Goal: Task Accomplishment & Management: Use online tool/utility

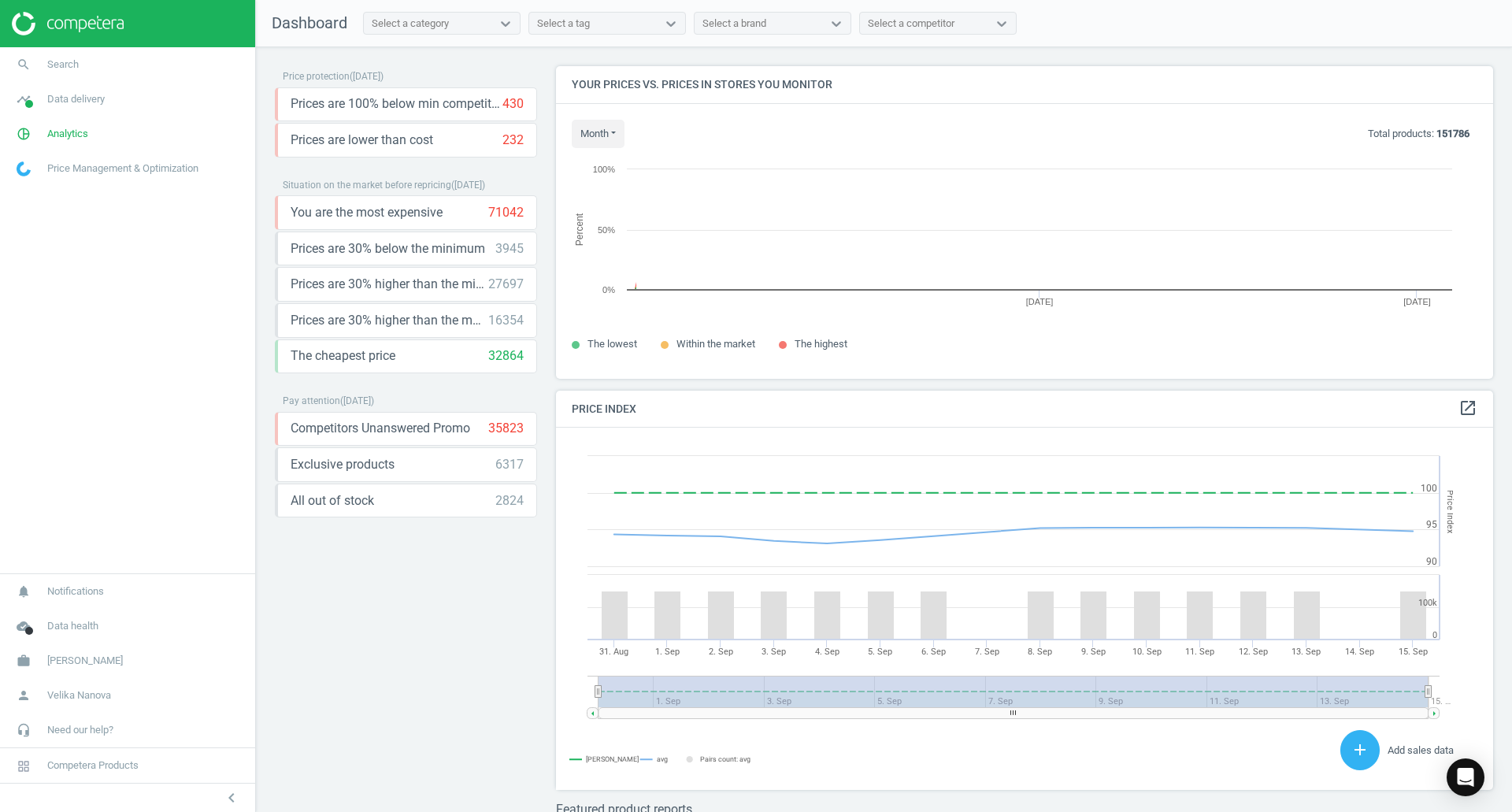
scroll to position [336, 950]
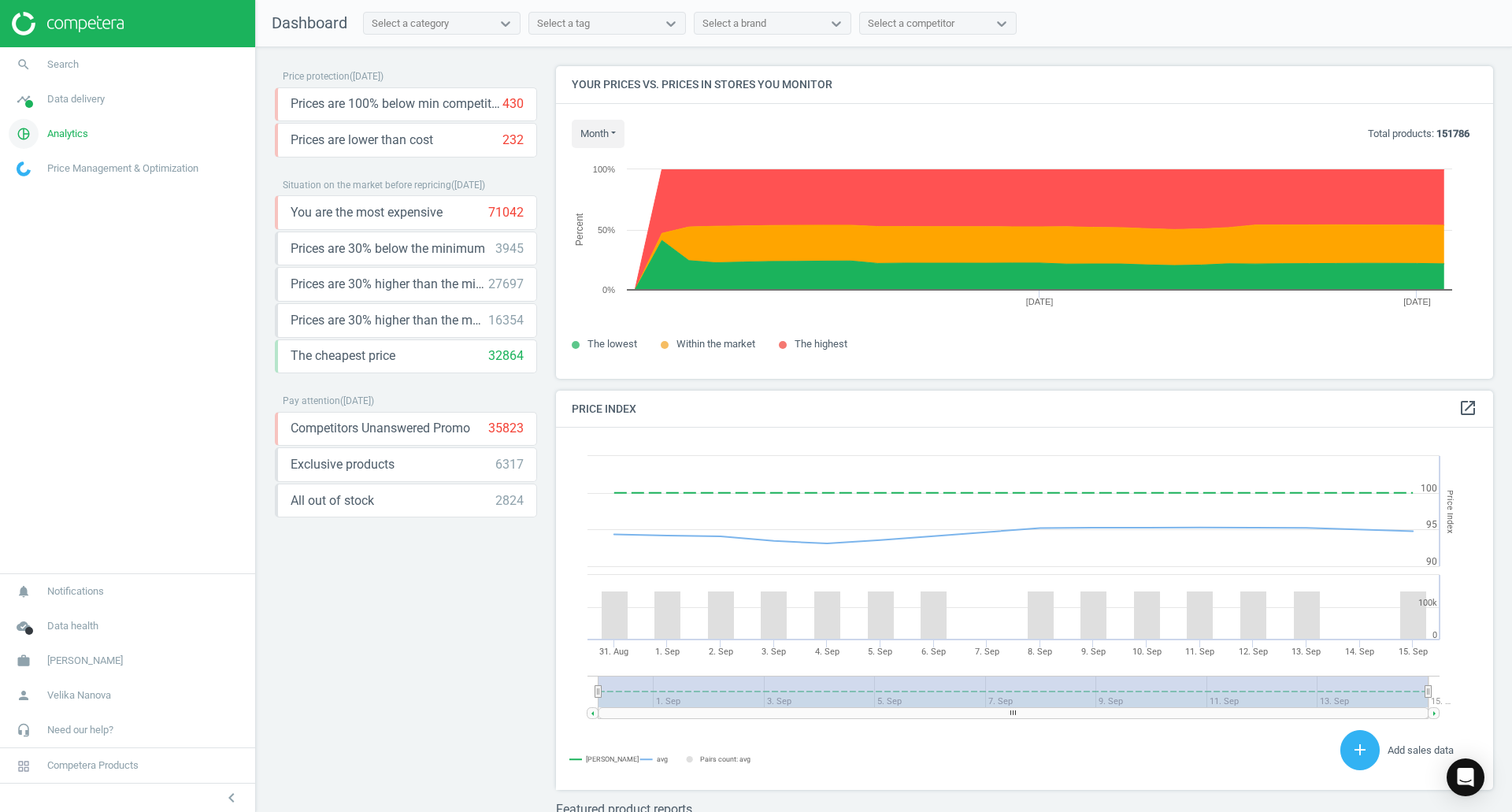
click at [52, 136] on span "Analytics" at bounding box center [68, 134] width 41 height 14
click at [43, 169] on span "Overview" at bounding box center [36, 168] width 38 height 13
click at [31, 194] on span "Products" at bounding box center [36, 192] width 37 height 13
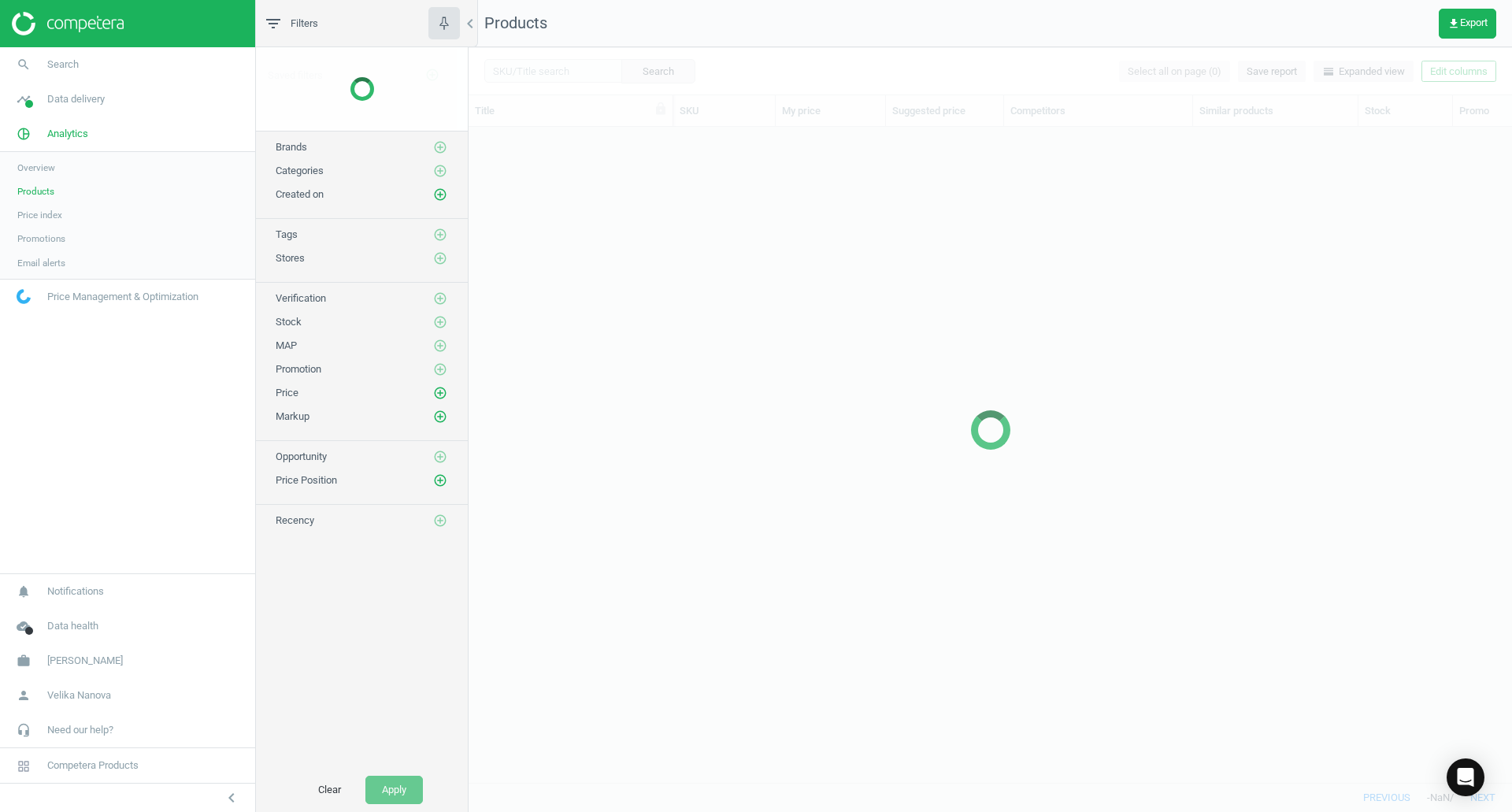
scroll to position [632, 1031]
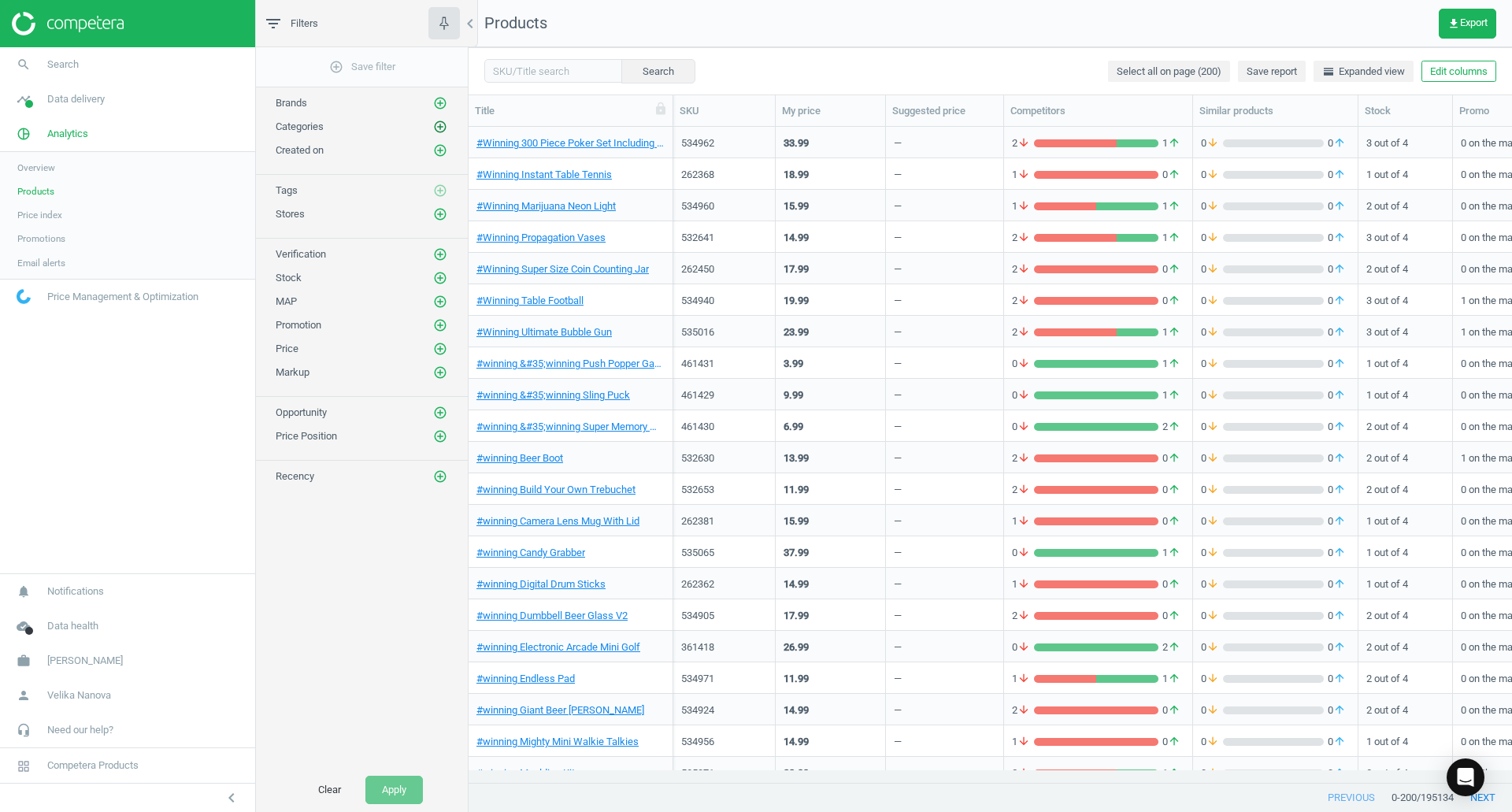
click at [445, 130] on icon "add_circle_outline" at bounding box center [441, 127] width 14 height 14
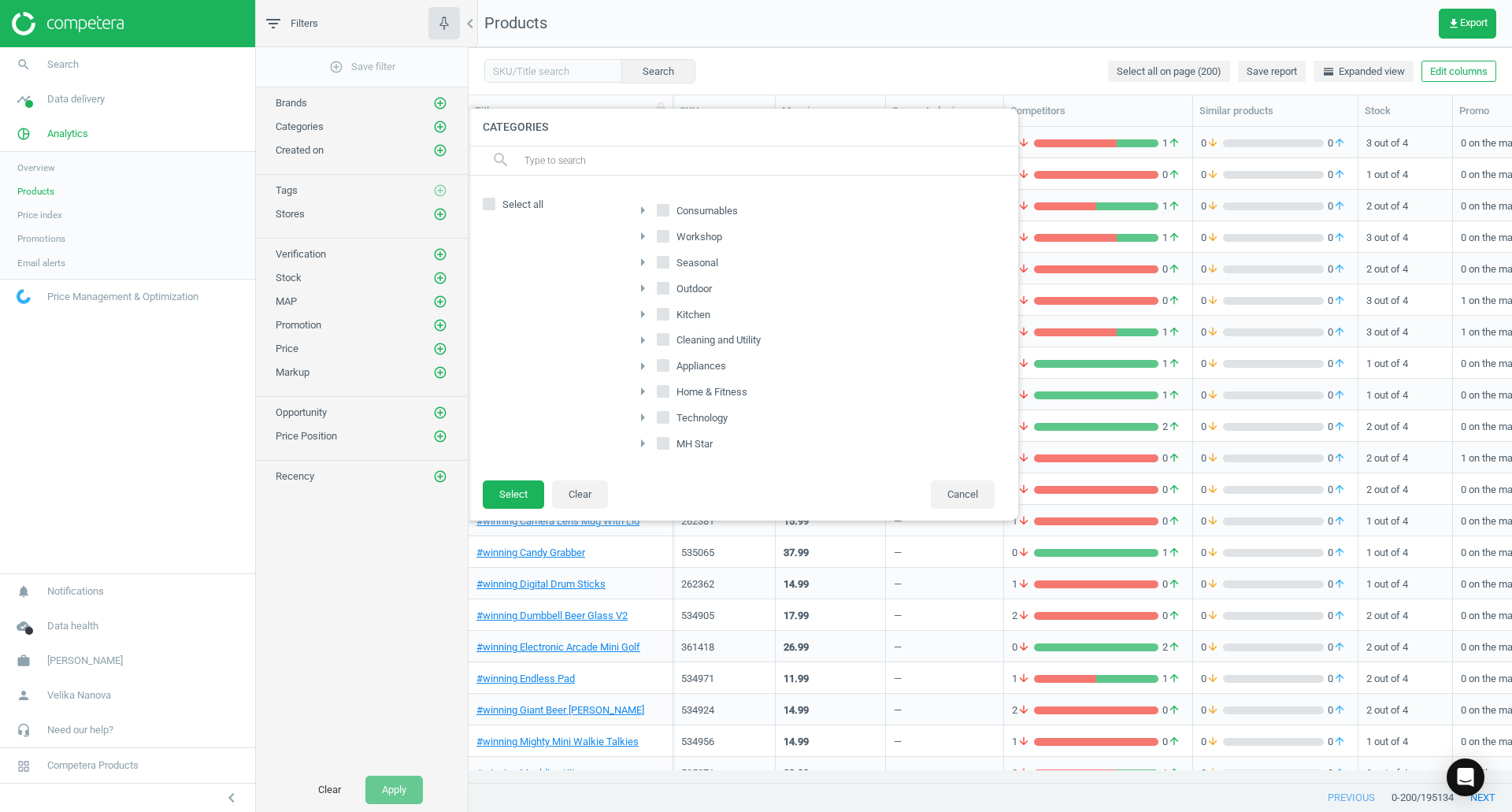
click at [663, 211] on input "Consumables" at bounding box center [663, 209] width 10 height 10
checkbox input "true"
click at [664, 262] on input "Seasonal" at bounding box center [663, 262] width 10 height 10
checkbox input "true"
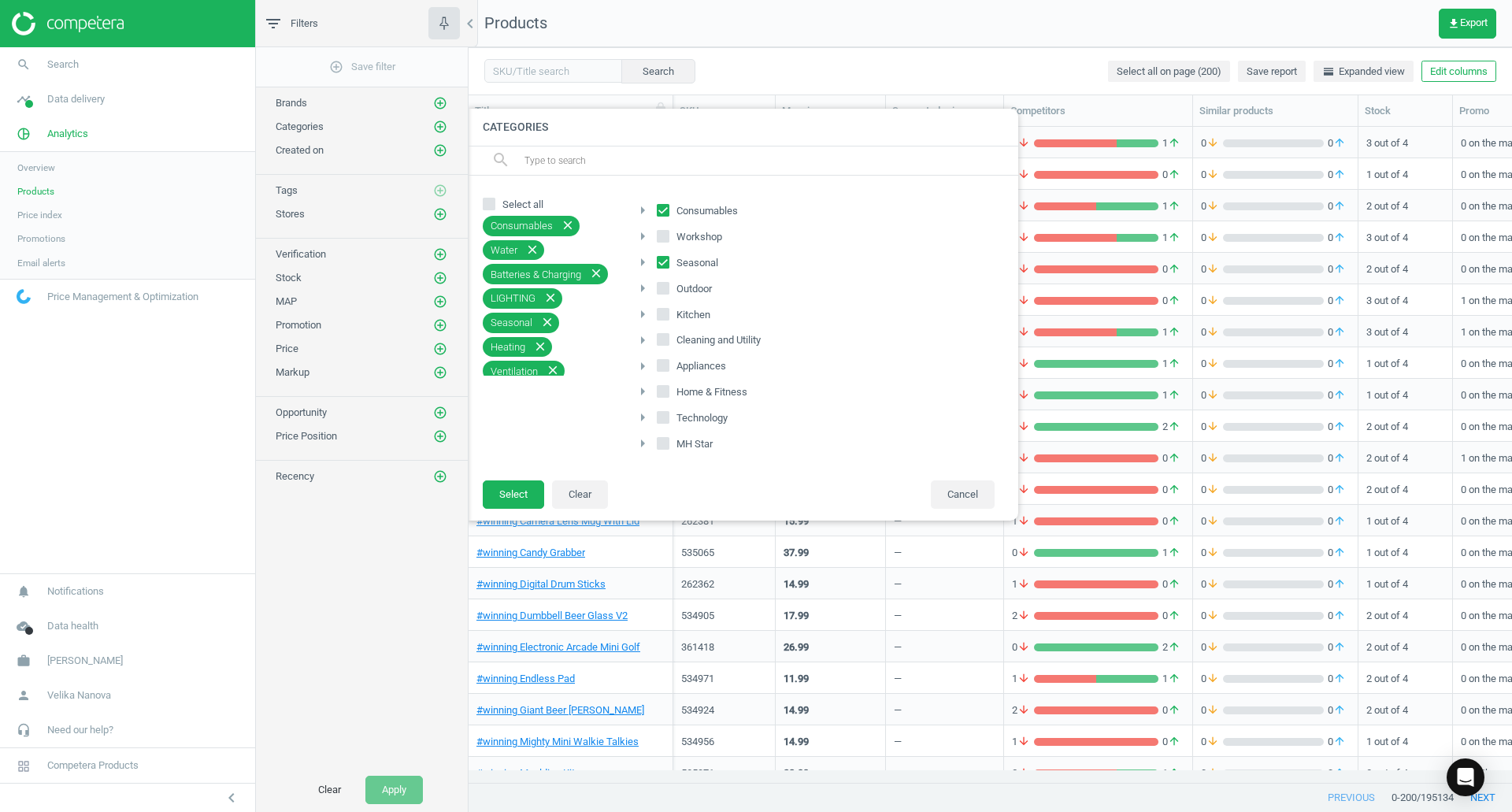
click at [664, 290] on input "Outdoor" at bounding box center [663, 288] width 10 height 10
checkbox input "true"
click at [522, 503] on button "Select" at bounding box center [513, 494] width 61 height 28
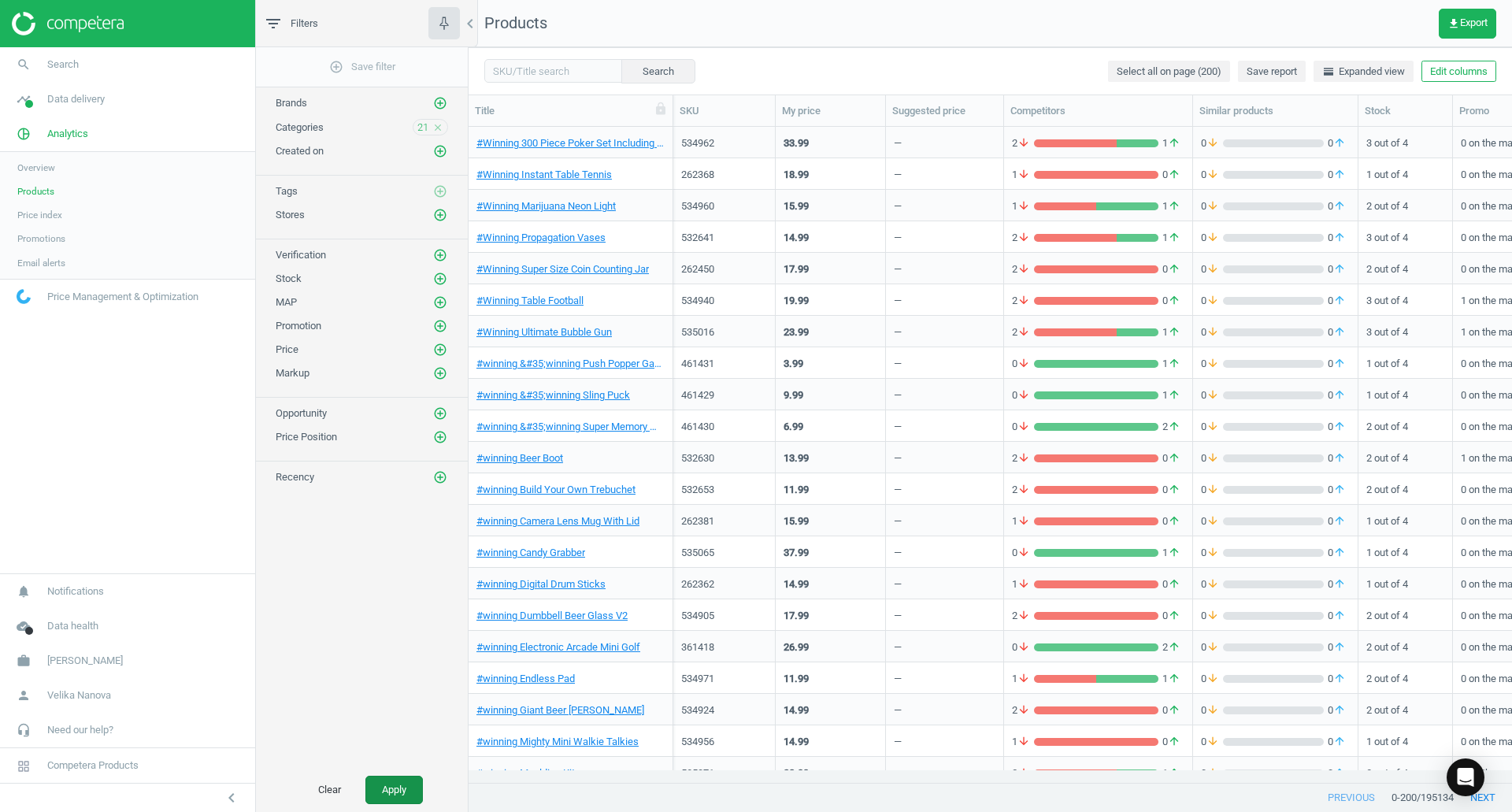
click at [399, 793] on button "Apply" at bounding box center [394, 789] width 57 height 28
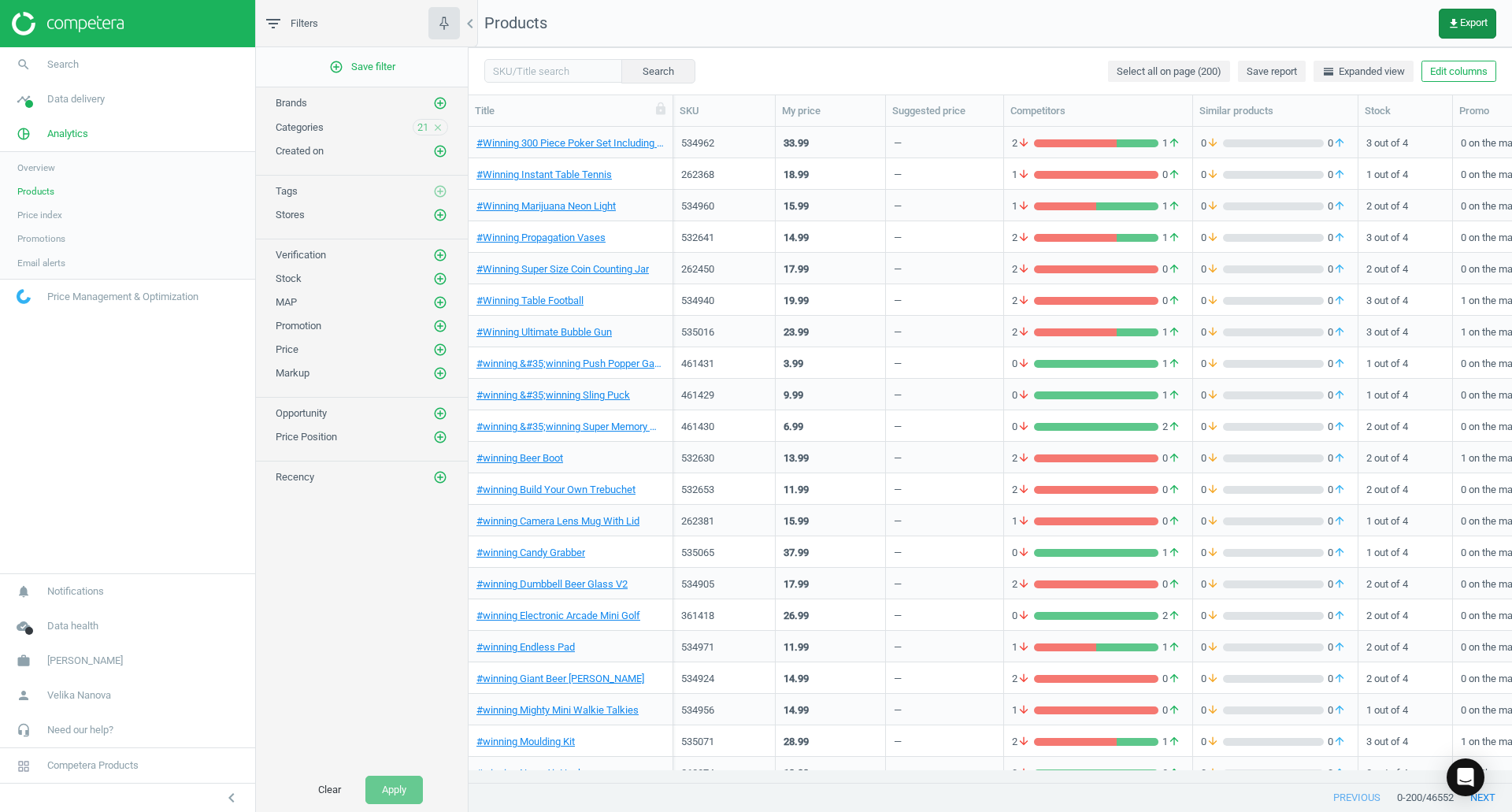
click at [1474, 21] on span "get_app Export" at bounding box center [1467, 24] width 40 height 13
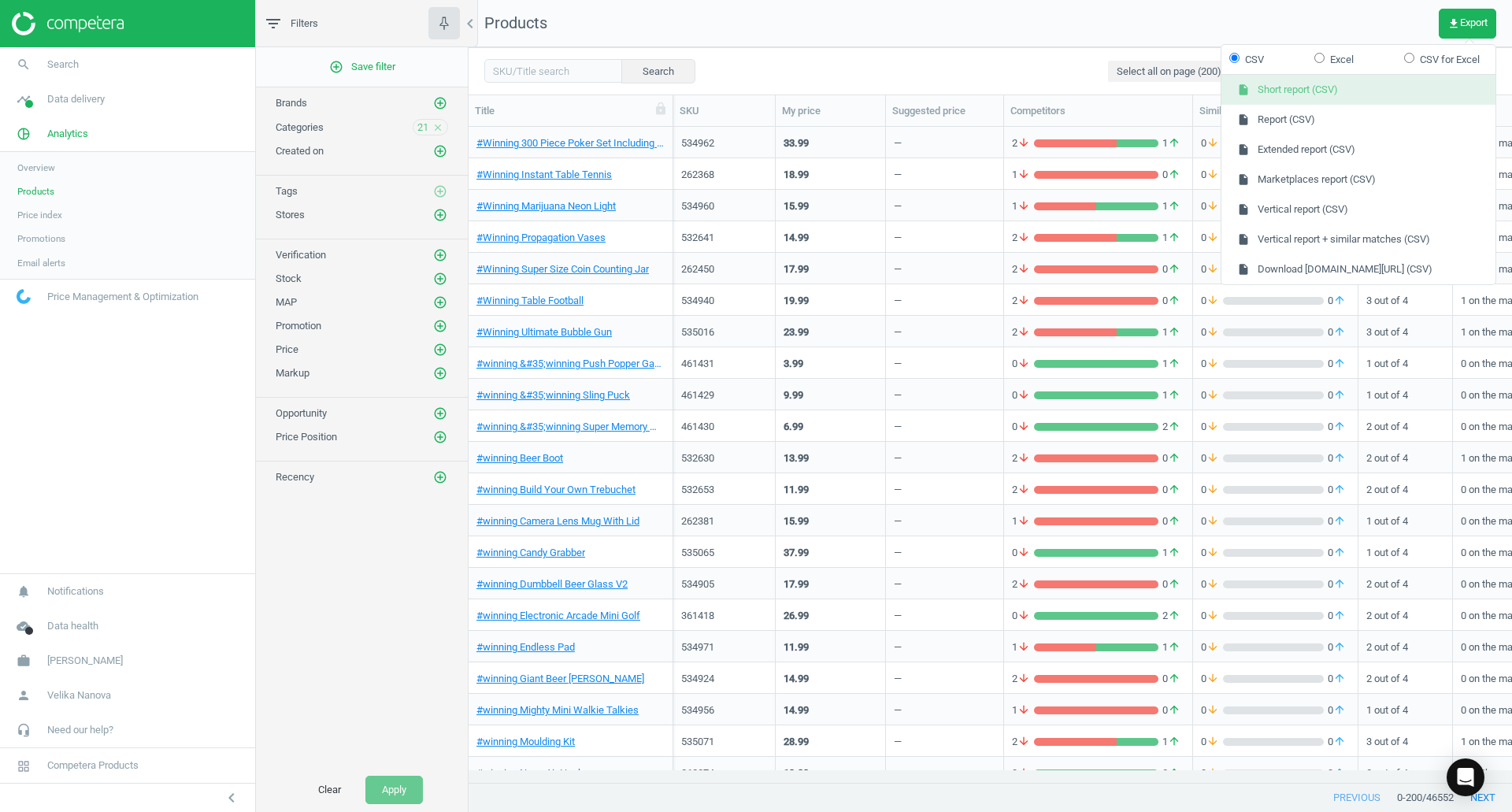
click at [1340, 89] on button "insert_drive_file Short report (CSV)" at bounding box center [1358, 89] width 274 height 30
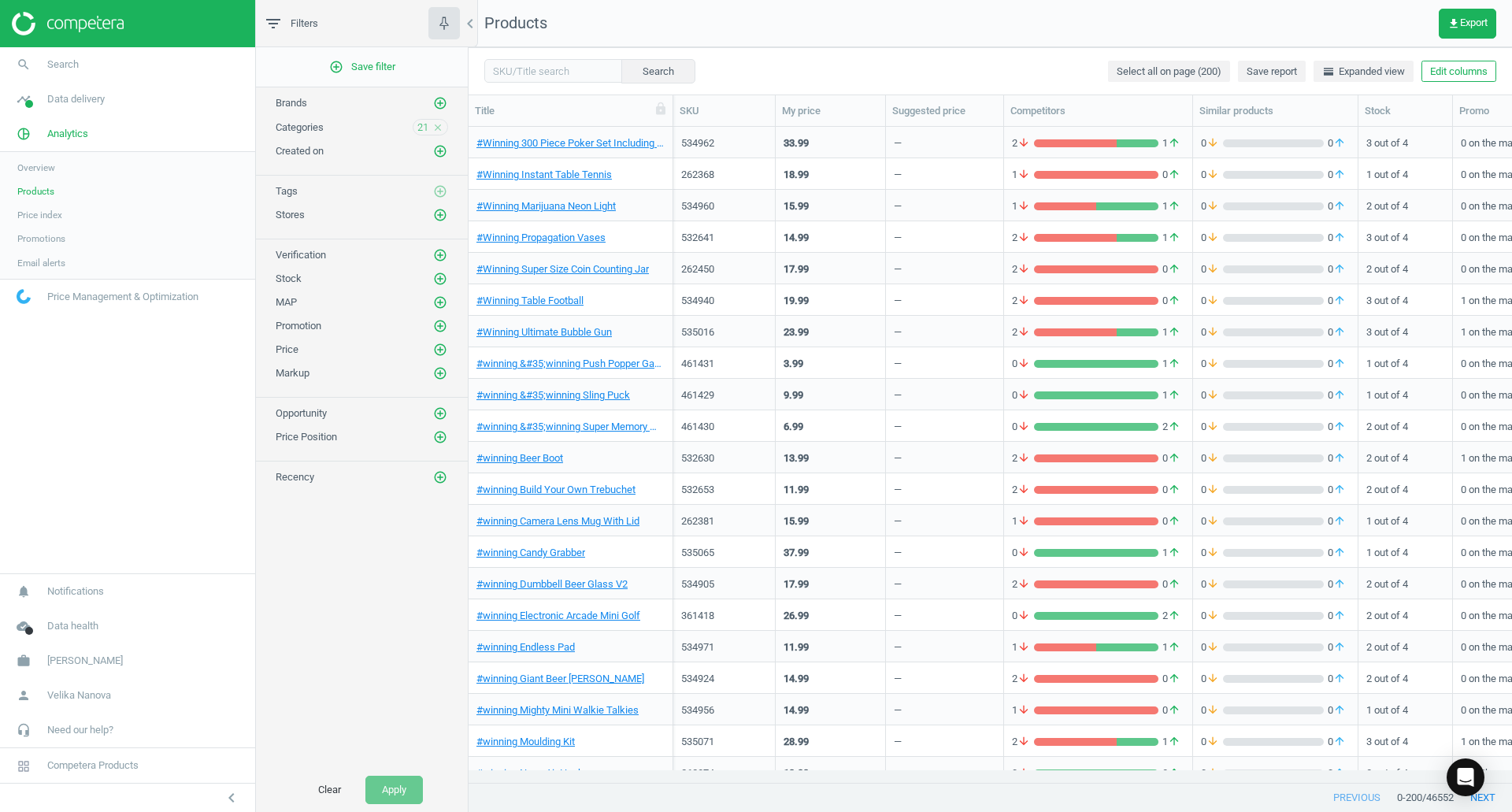
click at [437, 127] on icon "close" at bounding box center [438, 127] width 11 height 11
click at [437, 126] on icon "add_circle_outline" at bounding box center [441, 127] width 14 height 14
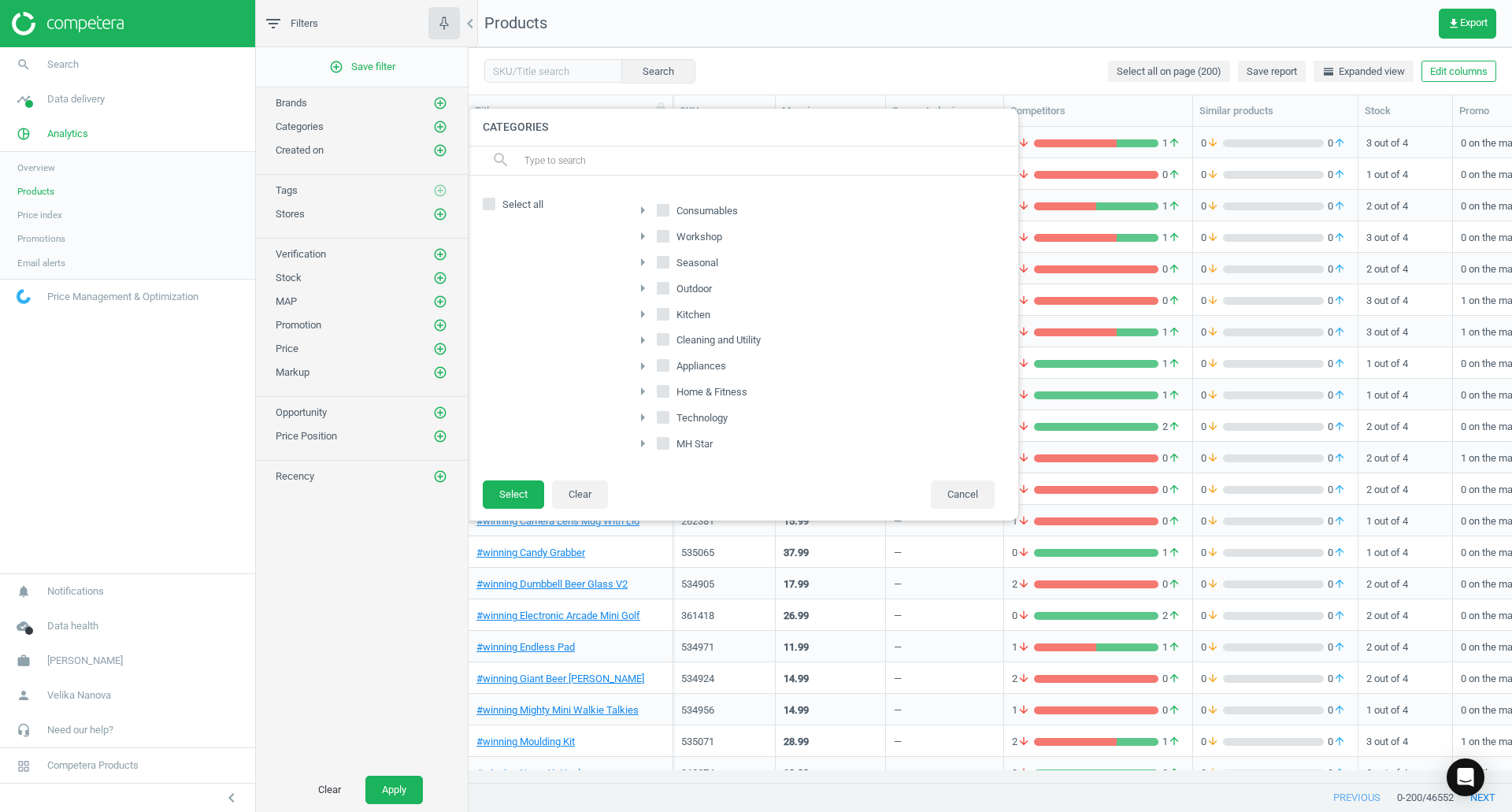
click at [661, 441] on input "MH Star" at bounding box center [663, 443] width 10 height 10
checkbox input "true"
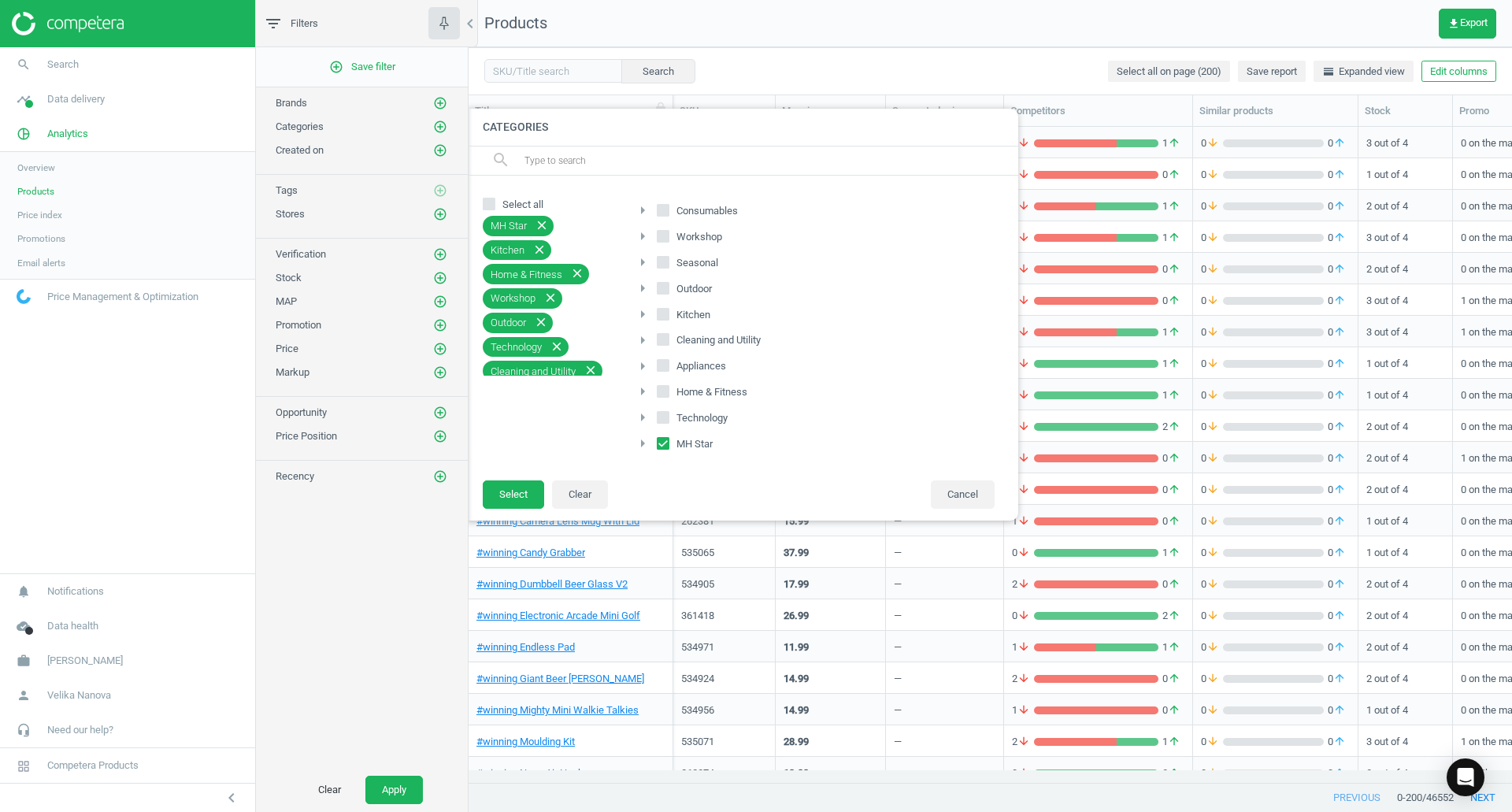
click at [713, 392] on span "Home & Fitness" at bounding box center [712, 392] width 77 height 14
click at [669, 392] on input "Home & Fitness" at bounding box center [663, 392] width 10 height 10
checkbox input "true"
click at [523, 495] on button "Select" at bounding box center [513, 494] width 61 height 28
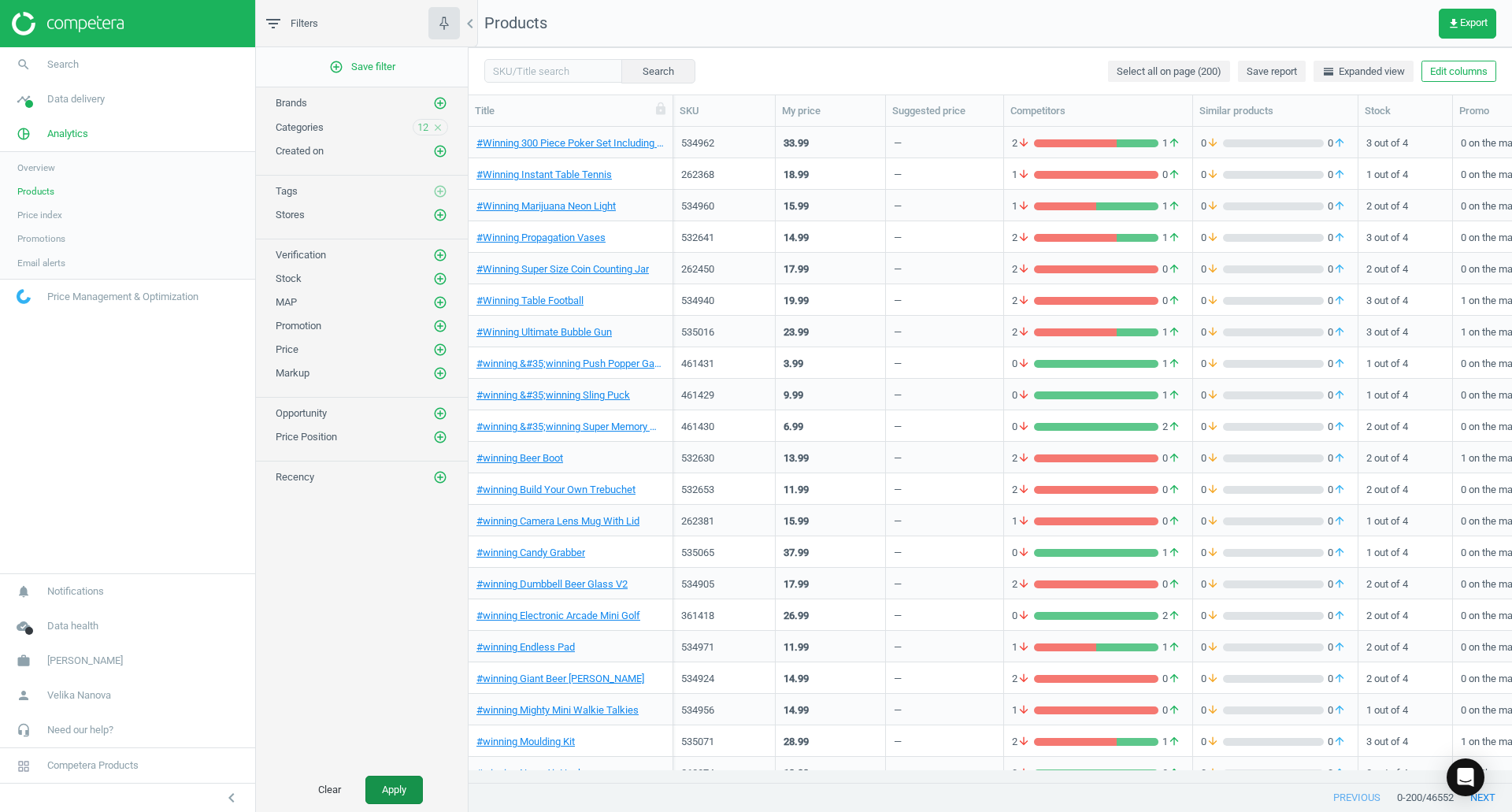
click at [400, 794] on button "Apply" at bounding box center [394, 789] width 57 height 28
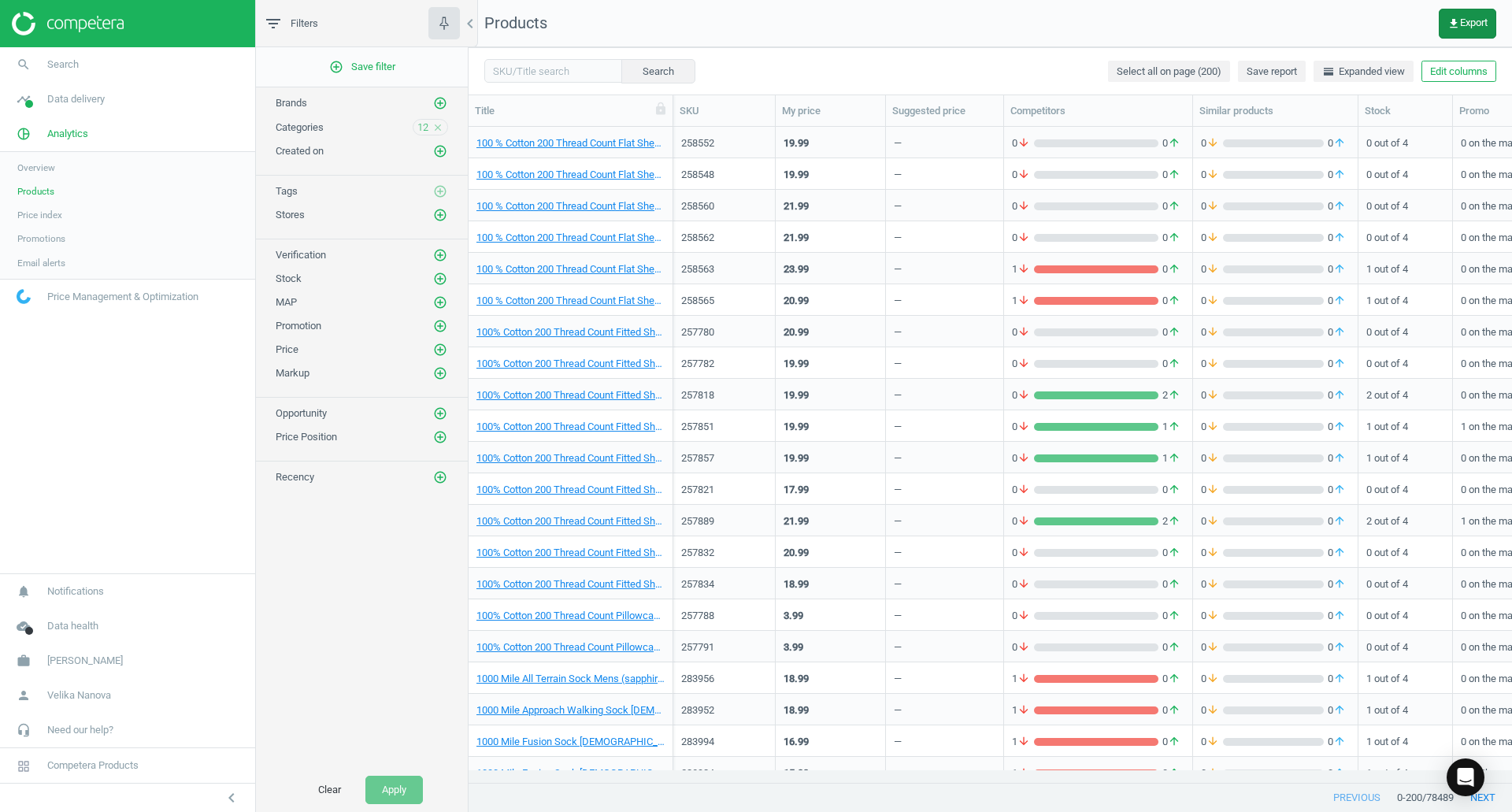
click at [1463, 23] on span "get_app Export" at bounding box center [1467, 24] width 40 height 13
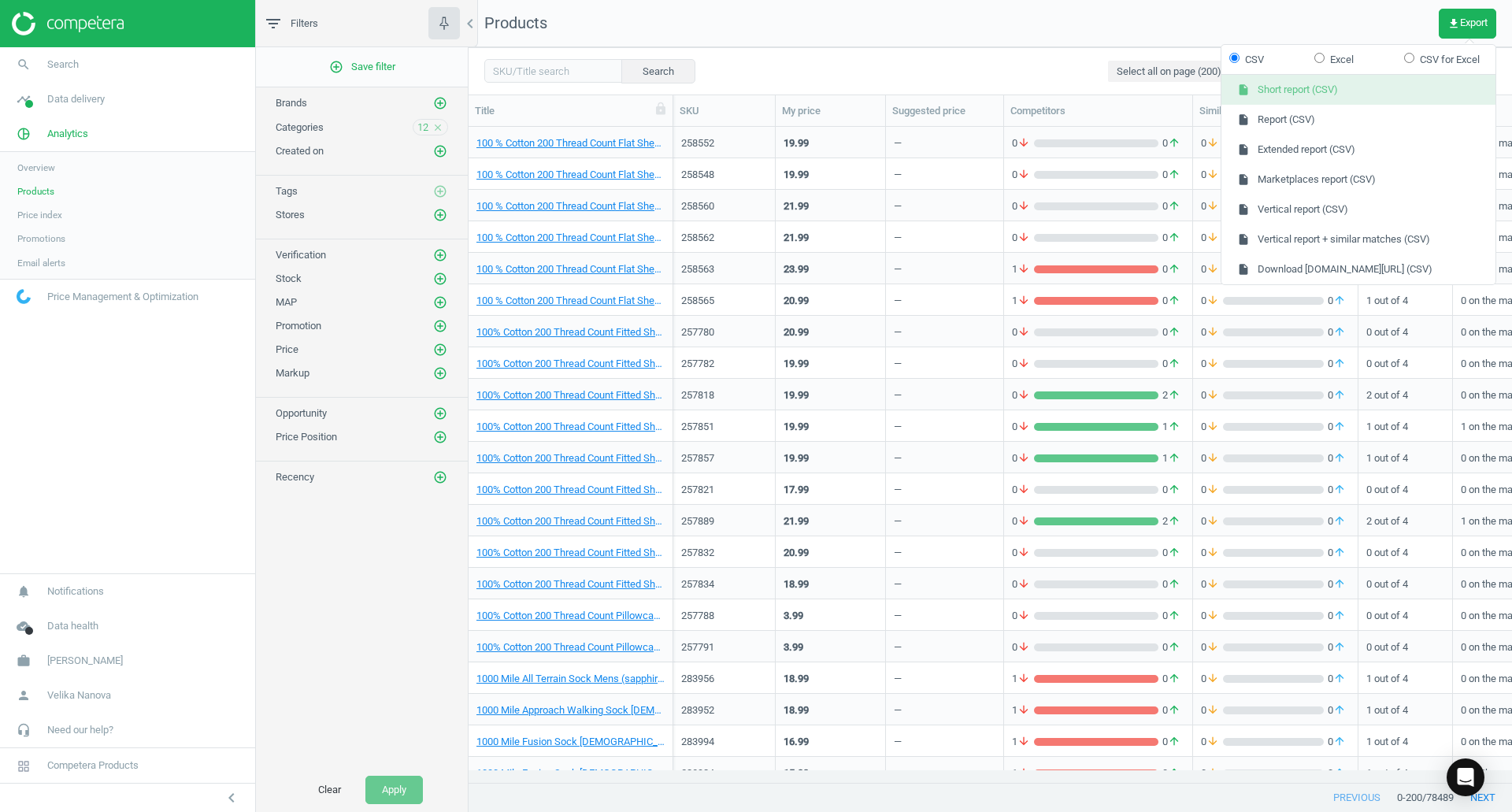
click at [1287, 93] on button "insert_drive_file Short report (CSV)" at bounding box center [1358, 89] width 274 height 30
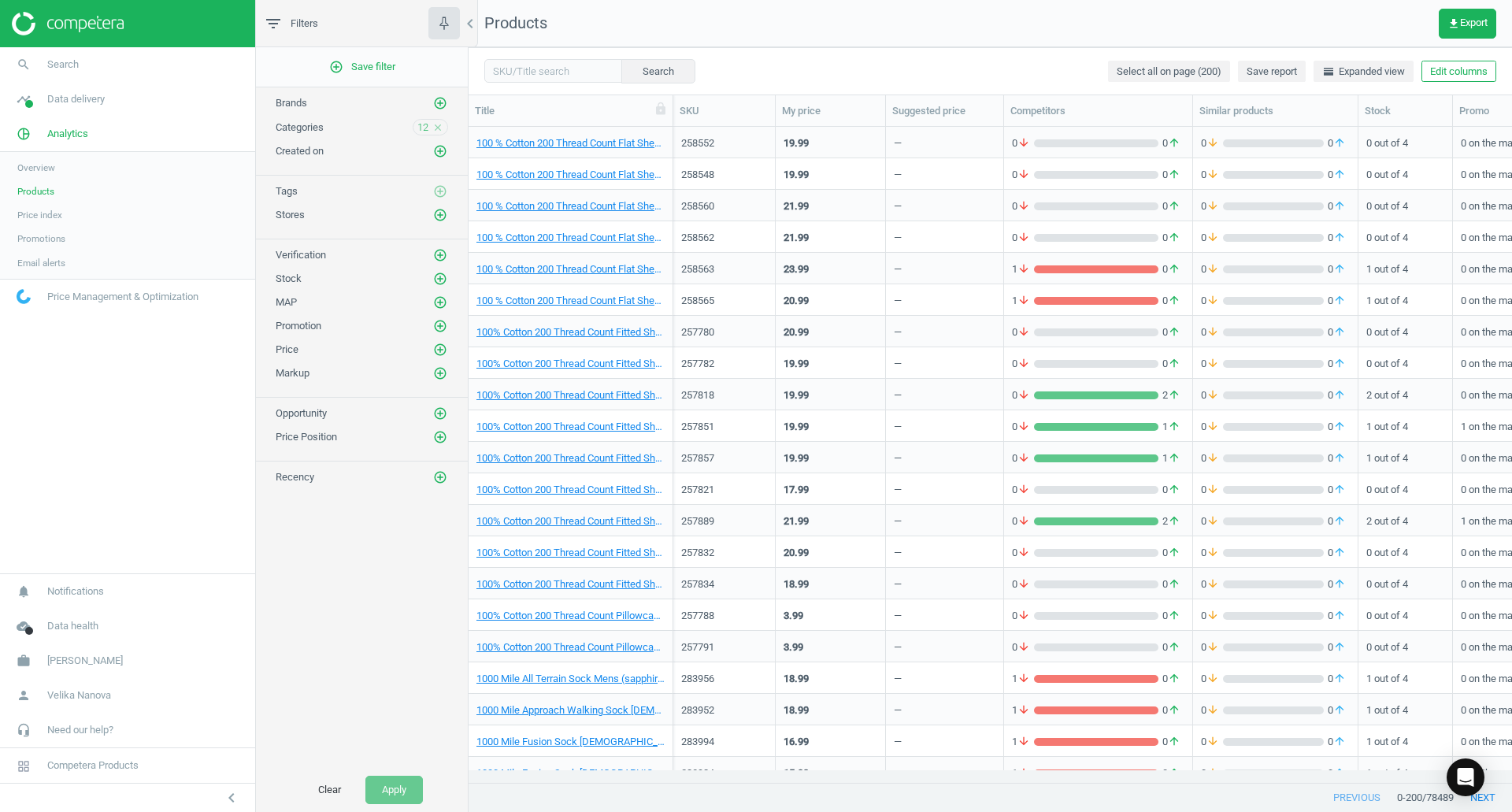
click at [436, 126] on icon "close" at bounding box center [438, 127] width 11 height 11
click at [438, 127] on icon "add_circle_outline" at bounding box center [441, 127] width 14 height 14
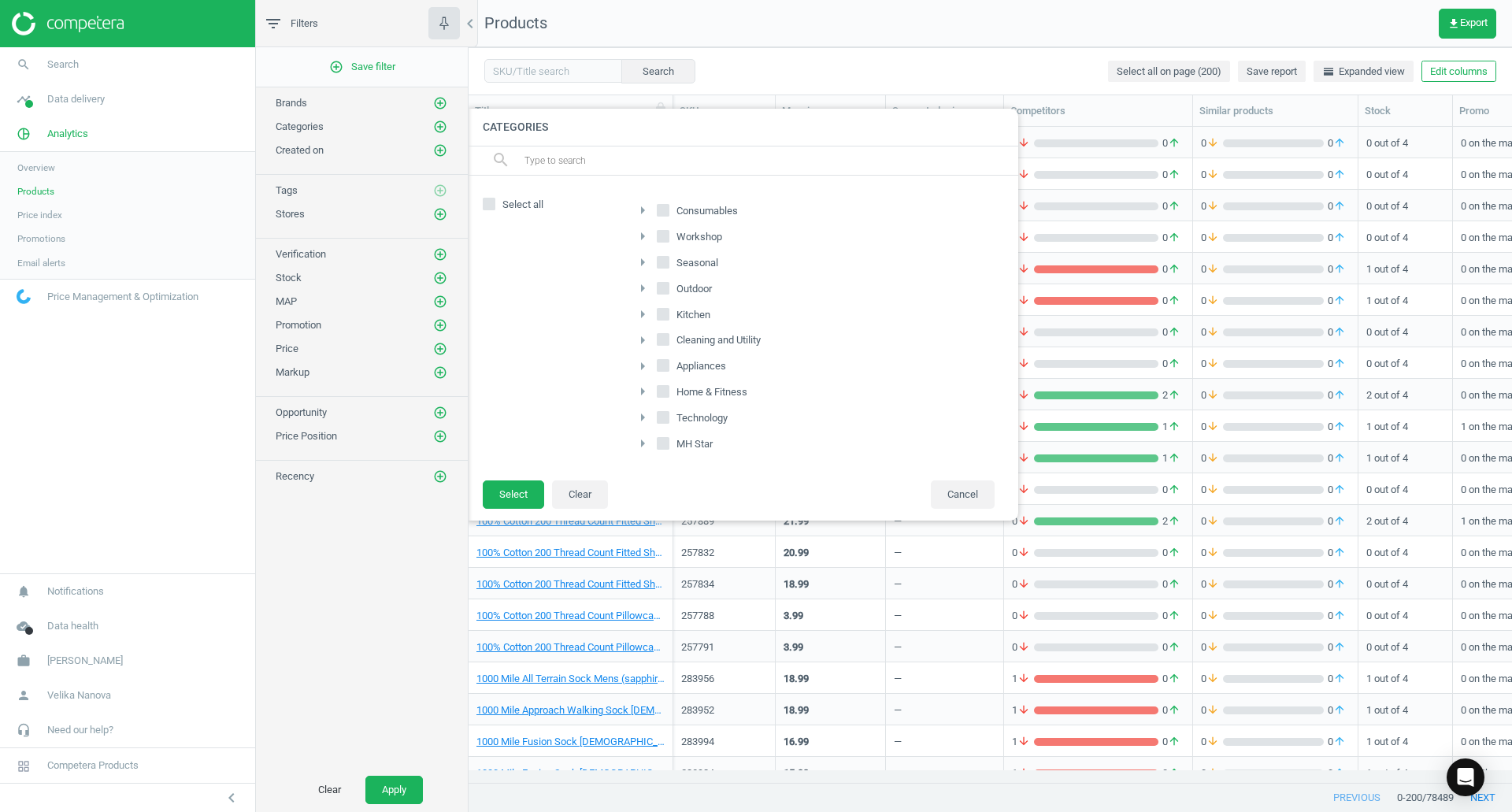
click at [714, 420] on span "Technology" at bounding box center [702, 418] width 57 height 14
click at [669, 420] on input "Technology" at bounding box center [663, 417] width 10 height 10
checkbox input "true"
click at [712, 366] on span "Appliances" at bounding box center [701, 367] width 56 height 14
click at [669, 366] on input "Appliances" at bounding box center [663, 366] width 10 height 10
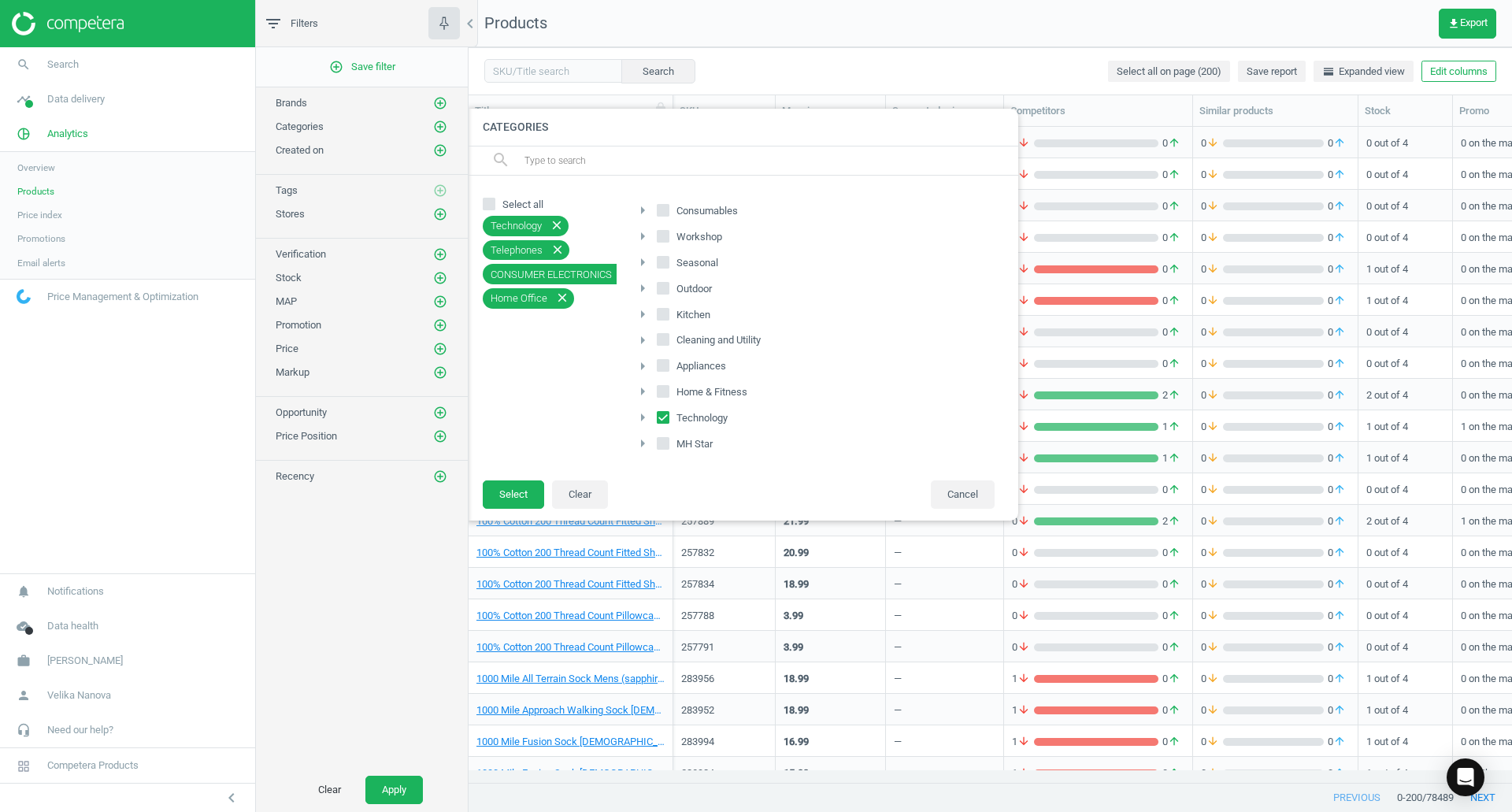
checkbox input "true"
click at [716, 341] on span "Cleaning and Utility" at bounding box center [719, 340] width 90 height 14
click at [669, 341] on input "Cleaning and Utility" at bounding box center [663, 339] width 10 height 10
checkbox input "true"
click at [707, 316] on span "Kitchen" at bounding box center [694, 315] width 40 height 14
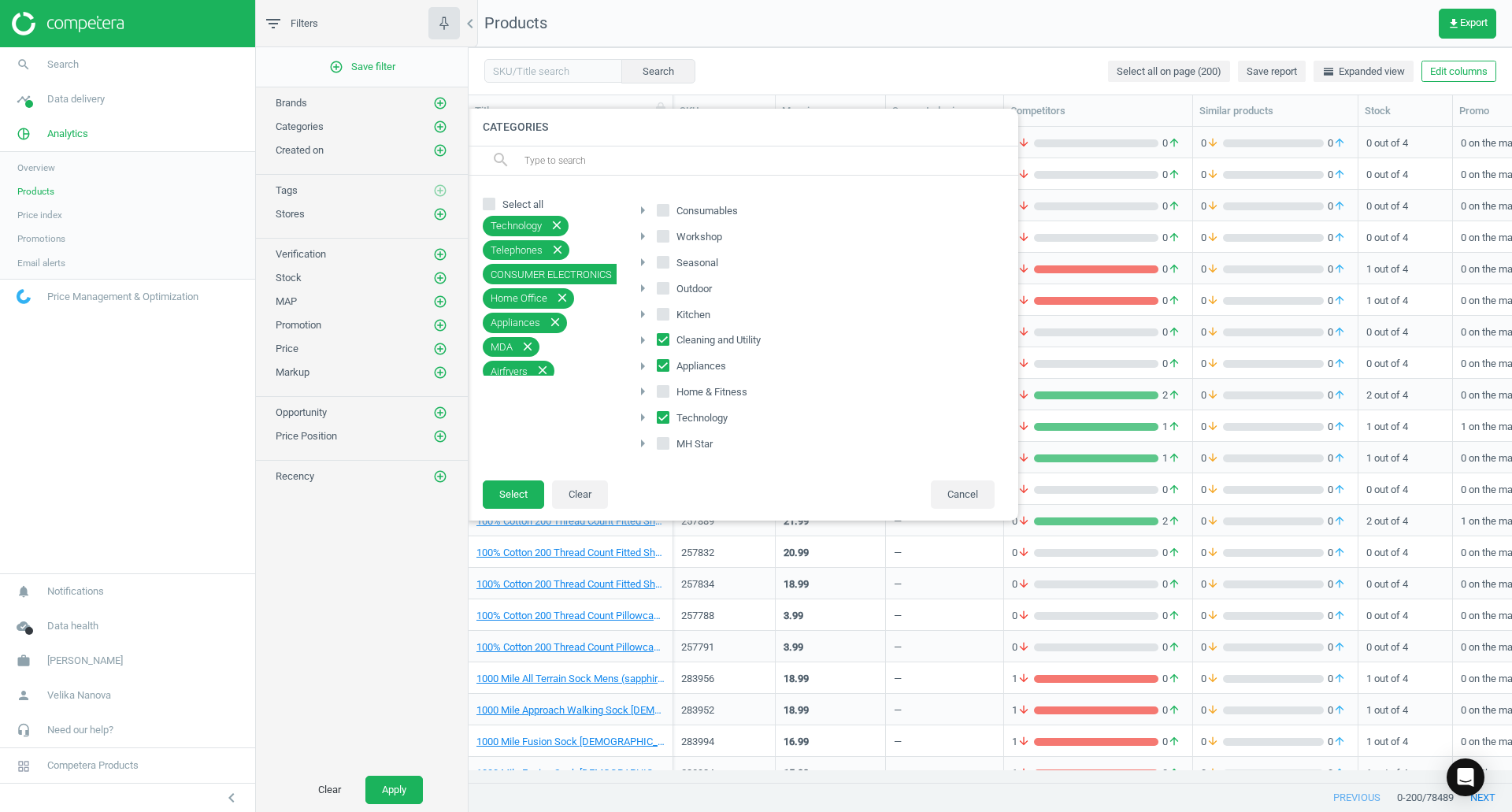
click at [669, 316] on input "Kitchen" at bounding box center [663, 313] width 10 height 10
checkbox input "true"
click at [706, 243] on span "Workshop" at bounding box center [699, 237] width 52 height 14
click at [669, 241] on input "Workshop" at bounding box center [663, 235] width 10 height 10
checkbox input "true"
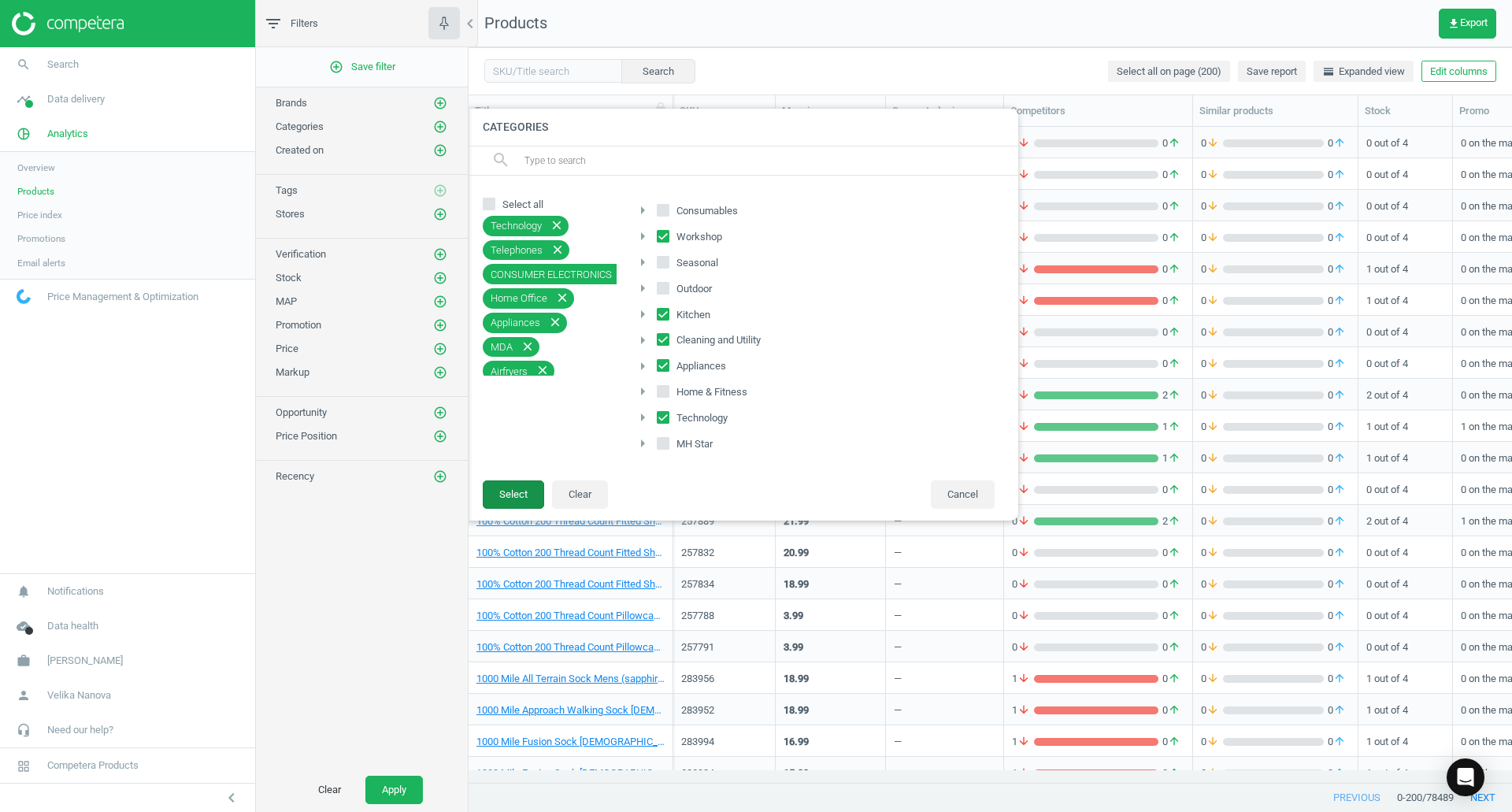
click at [510, 502] on button "Select" at bounding box center [513, 494] width 61 height 28
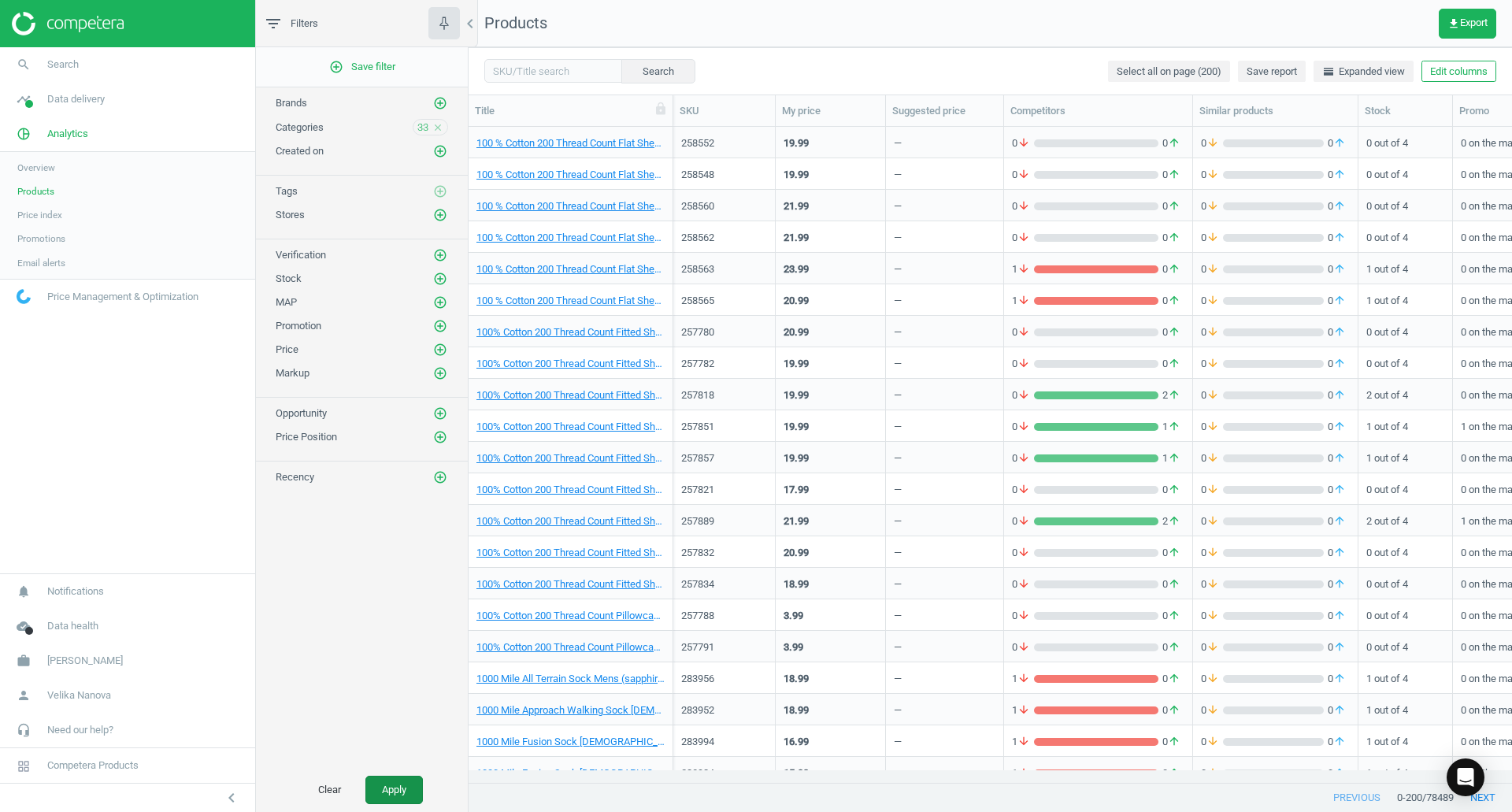
click at [407, 788] on button "Apply" at bounding box center [394, 789] width 57 height 28
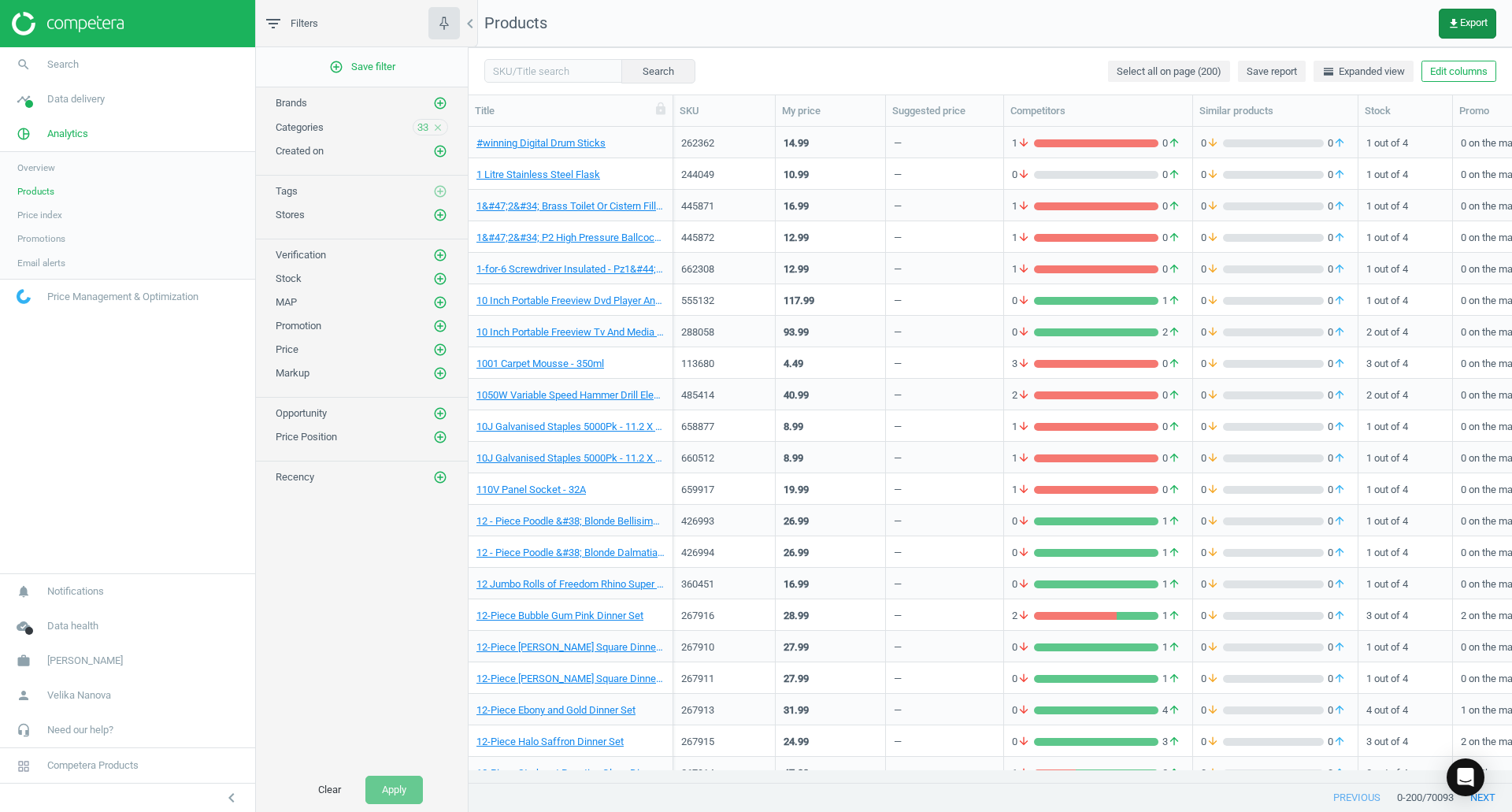
click at [1456, 27] on icon "get_app" at bounding box center [1453, 24] width 13 height 13
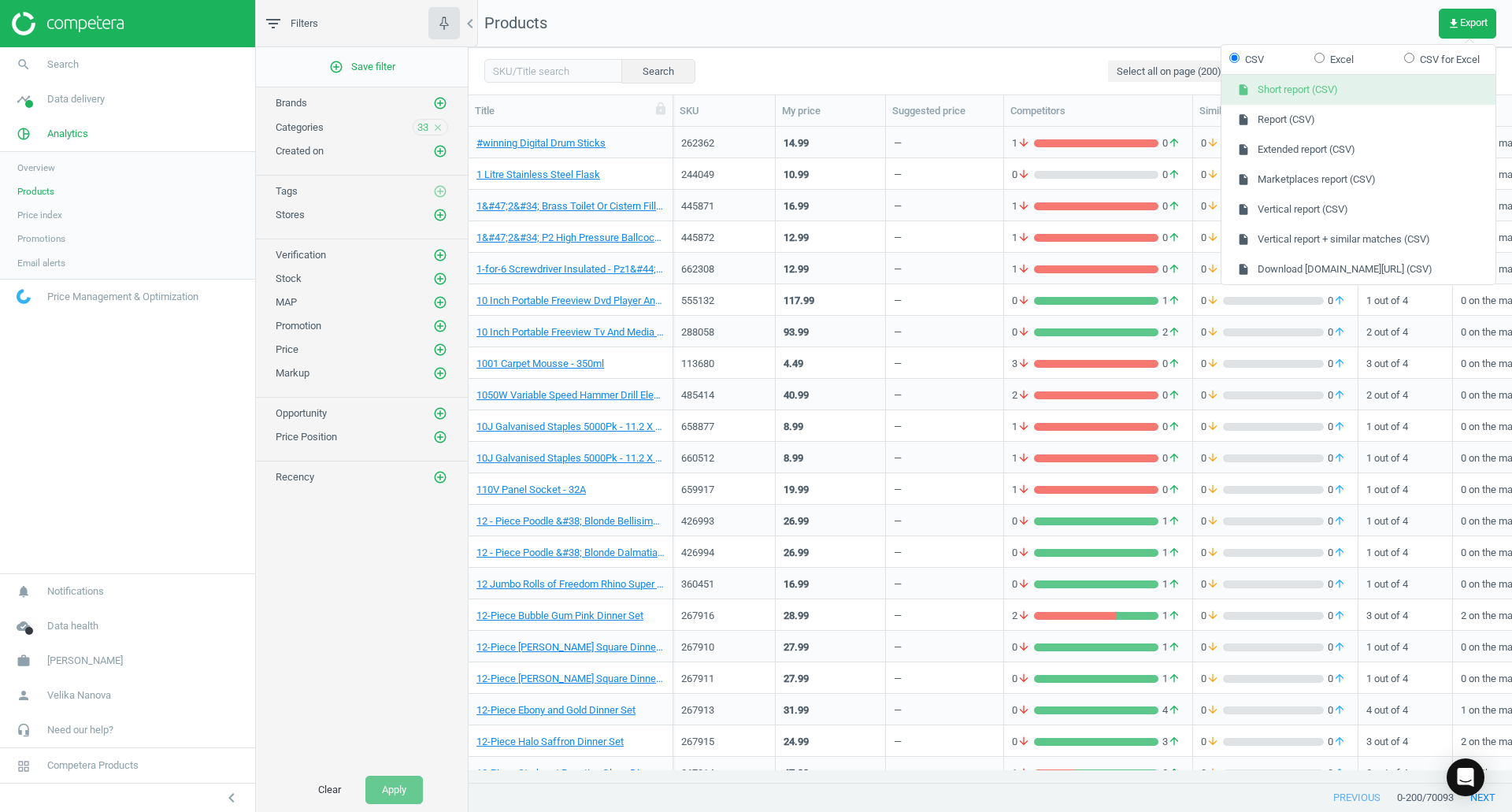
click at [1292, 87] on button "insert_drive_file Short report (CSV)" at bounding box center [1358, 89] width 274 height 30
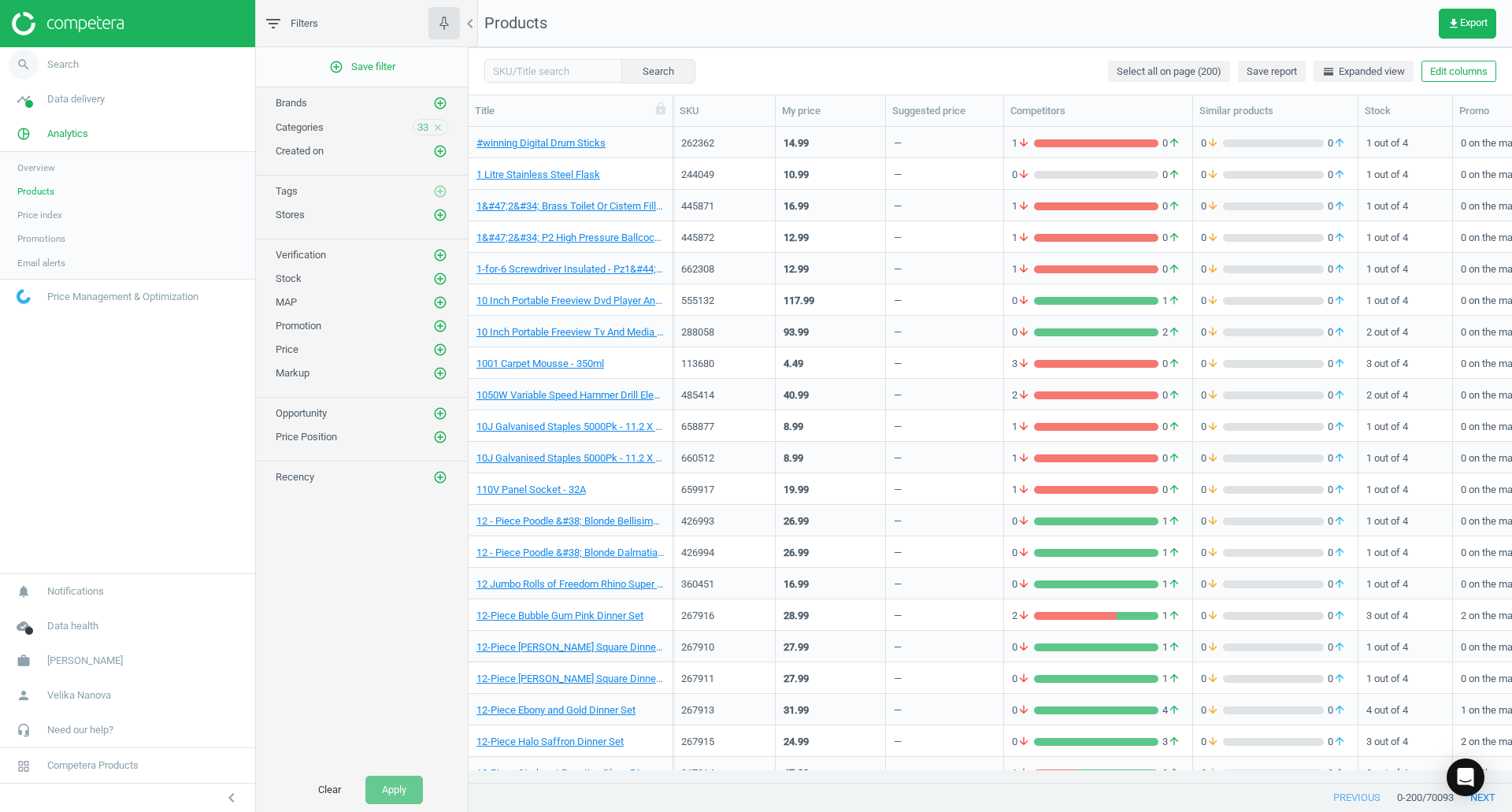
click at [62, 61] on span "Search" at bounding box center [63, 64] width 31 height 14
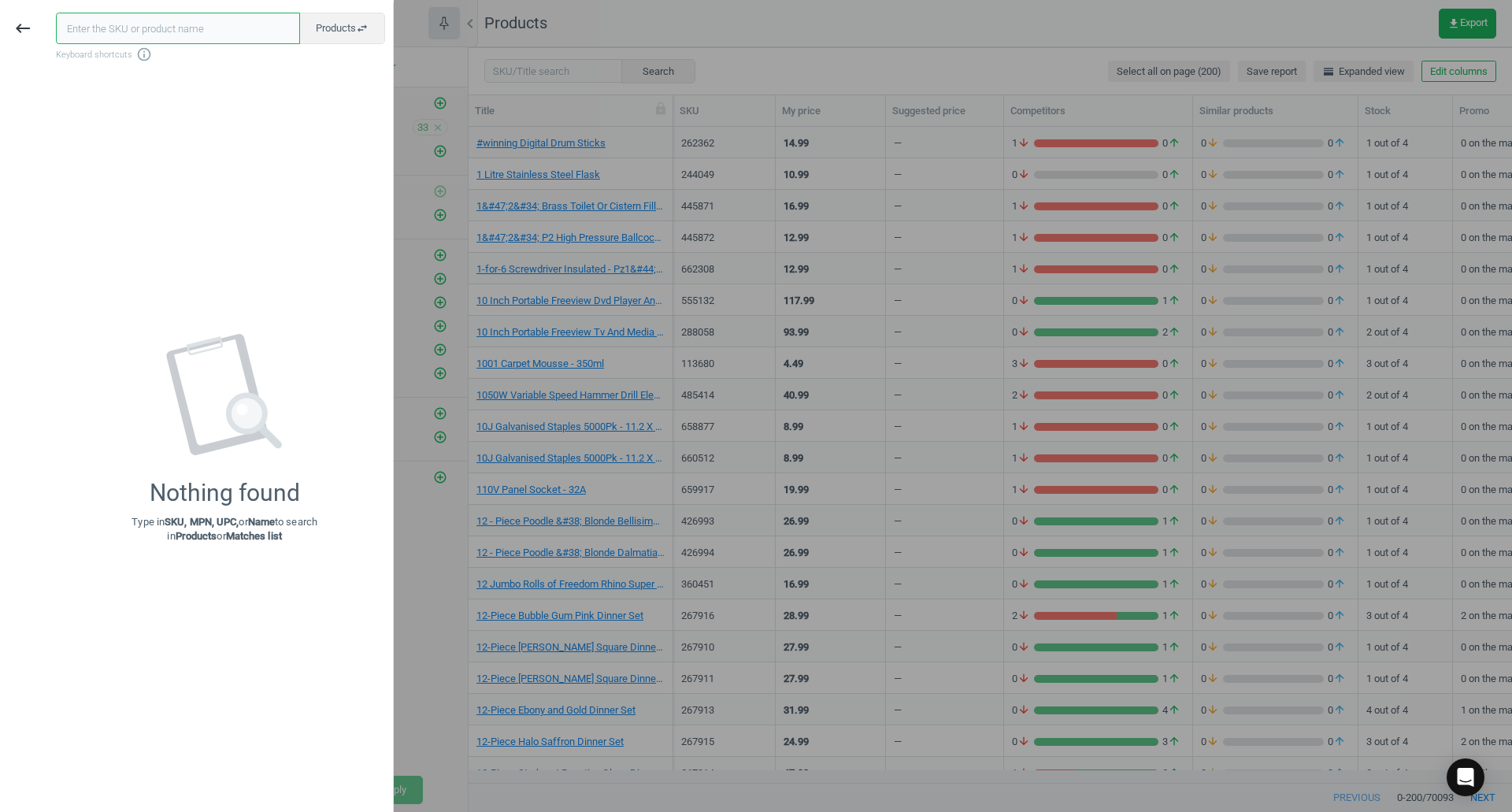
click at [135, 27] on input "text" at bounding box center [177, 28] width 244 height 31
paste input "445013"
type input "445013"
